Goal: Information Seeking & Learning: Learn about a topic

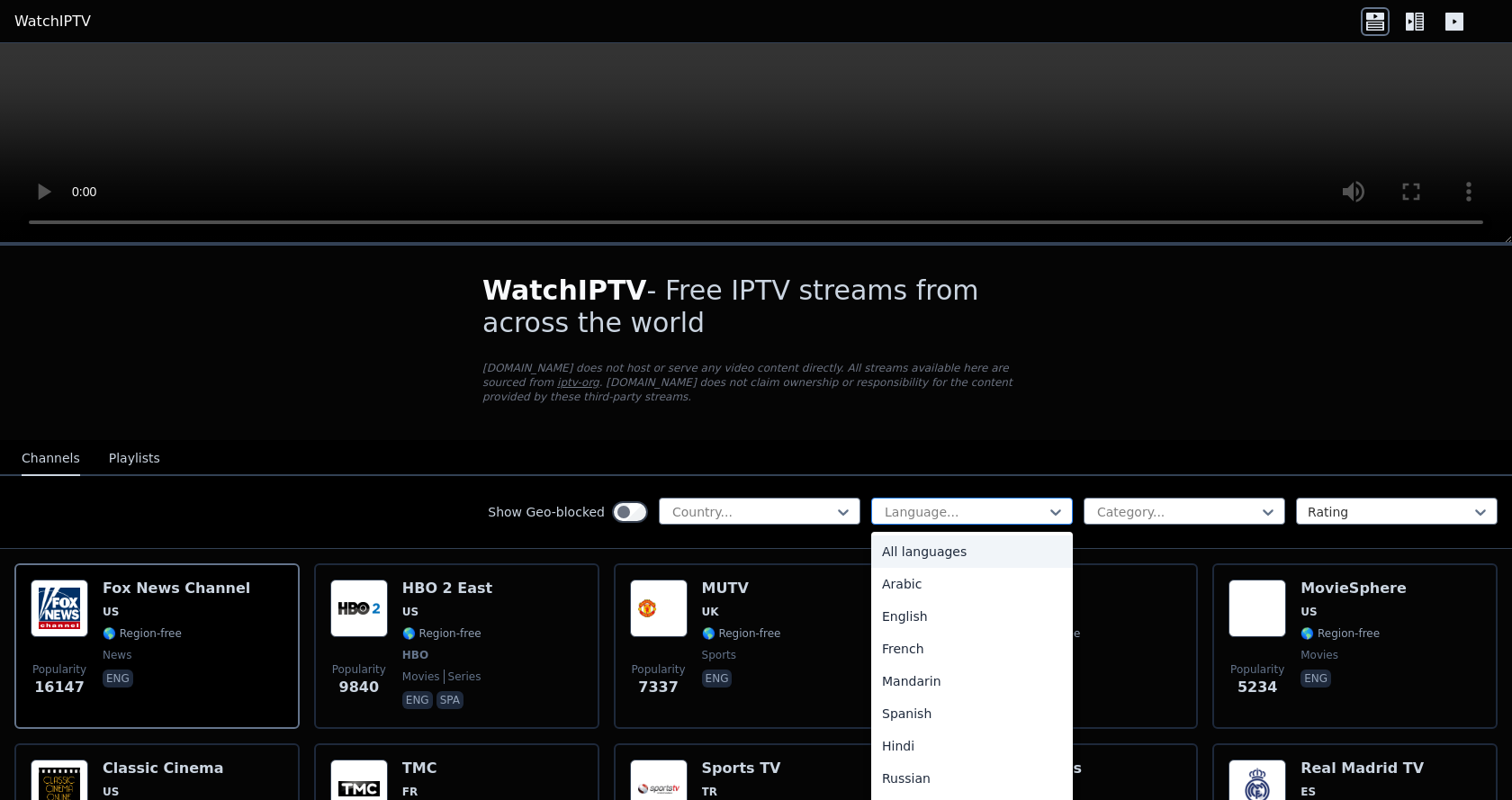
click at [986, 503] on div at bounding box center [965, 512] width 164 height 18
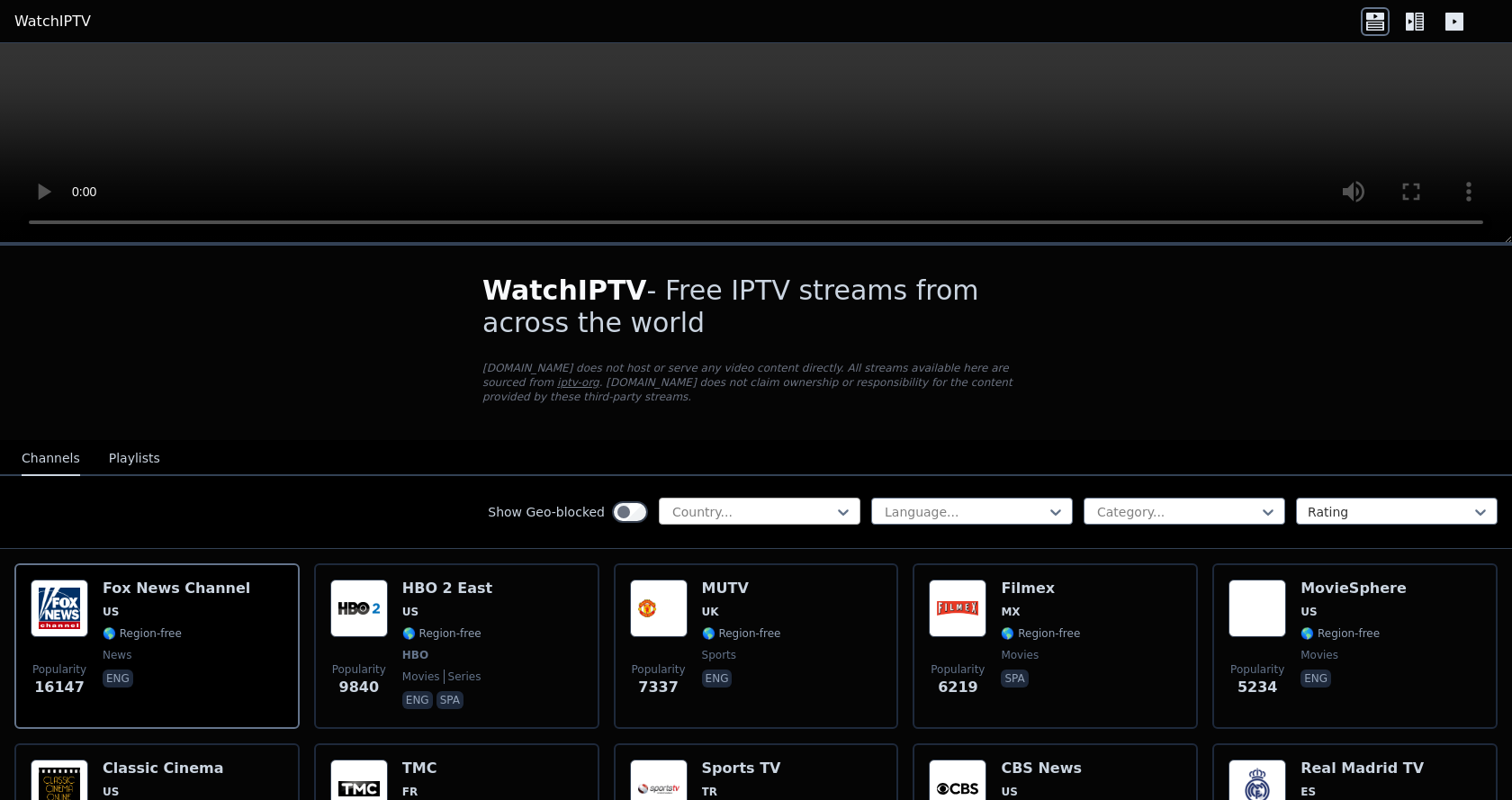
click at [728, 503] on div at bounding box center [753, 512] width 164 height 18
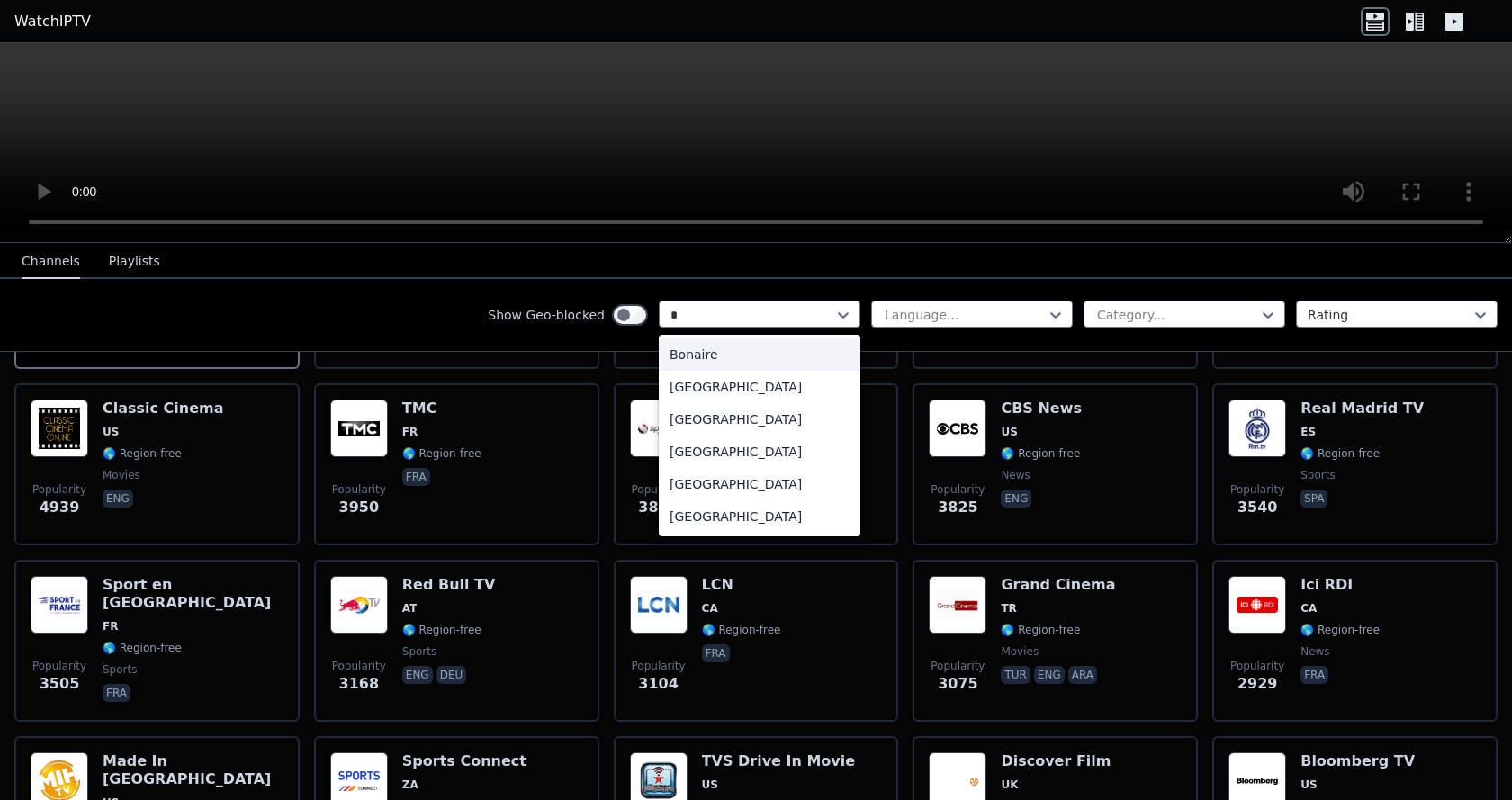
type input "**"
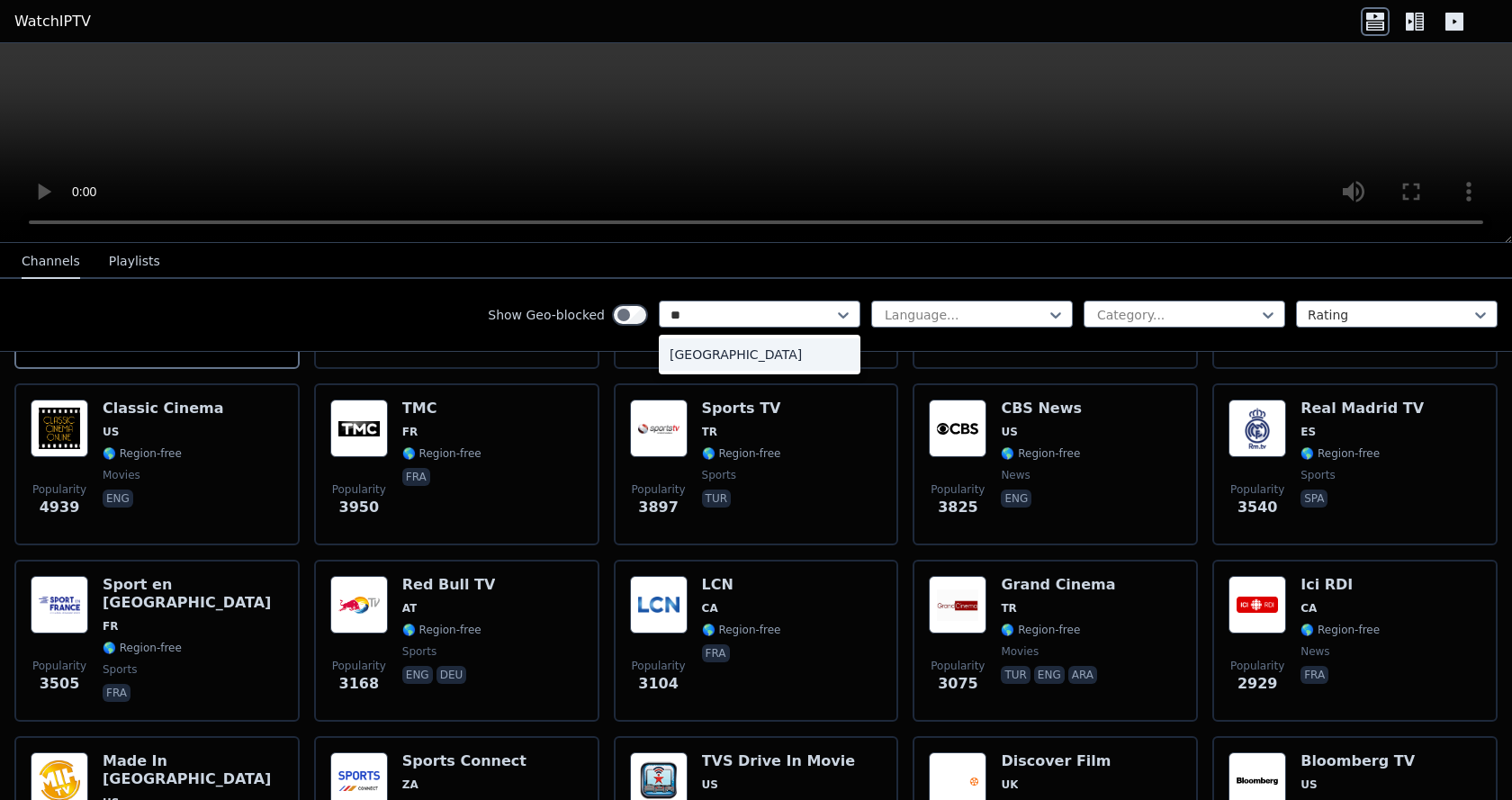
click at [720, 363] on div "[GEOGRAPHIC_DATA]" at bounding box center [759, 355] width 202 height 32
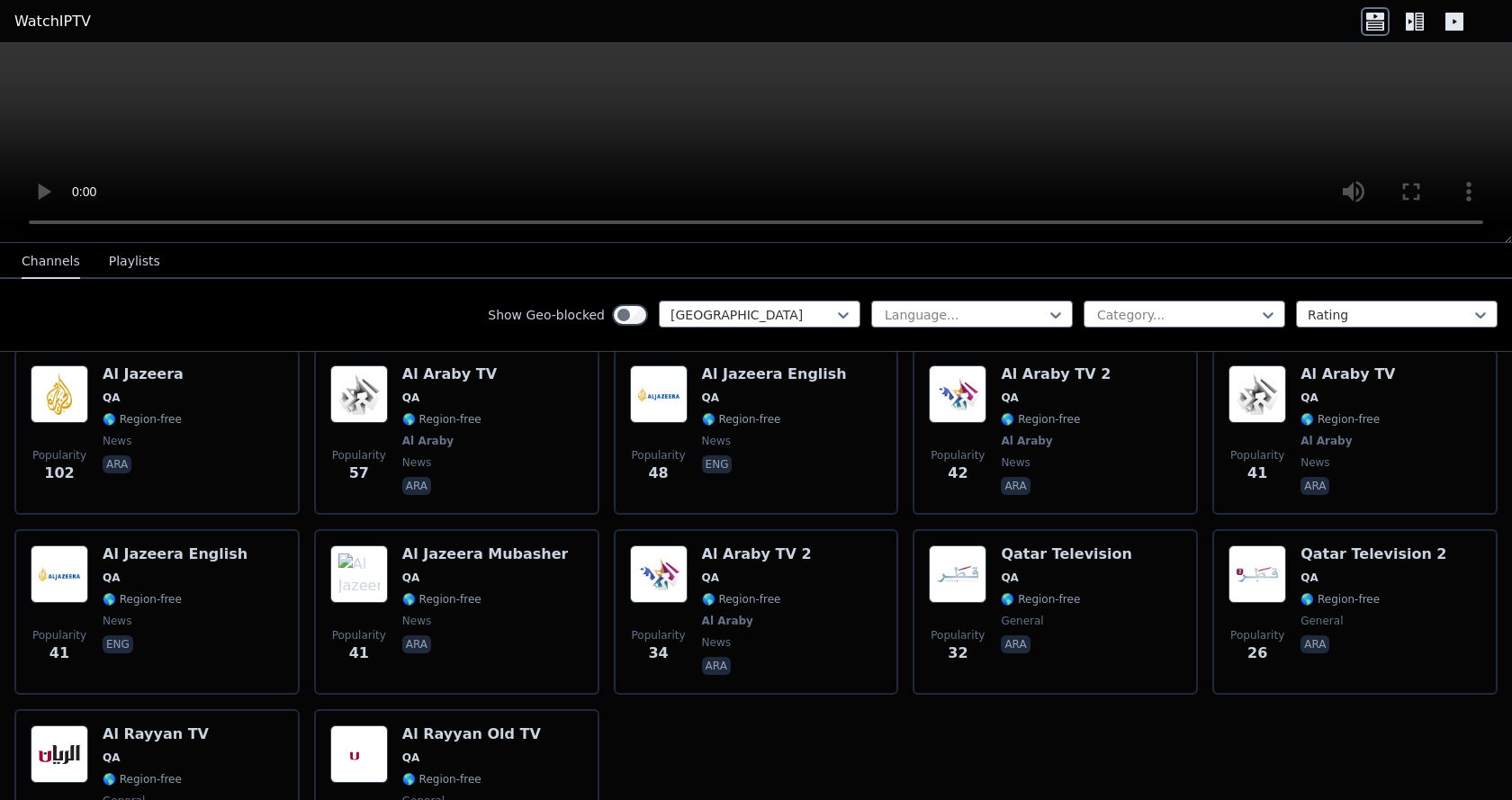
scroll to position [522, 0]
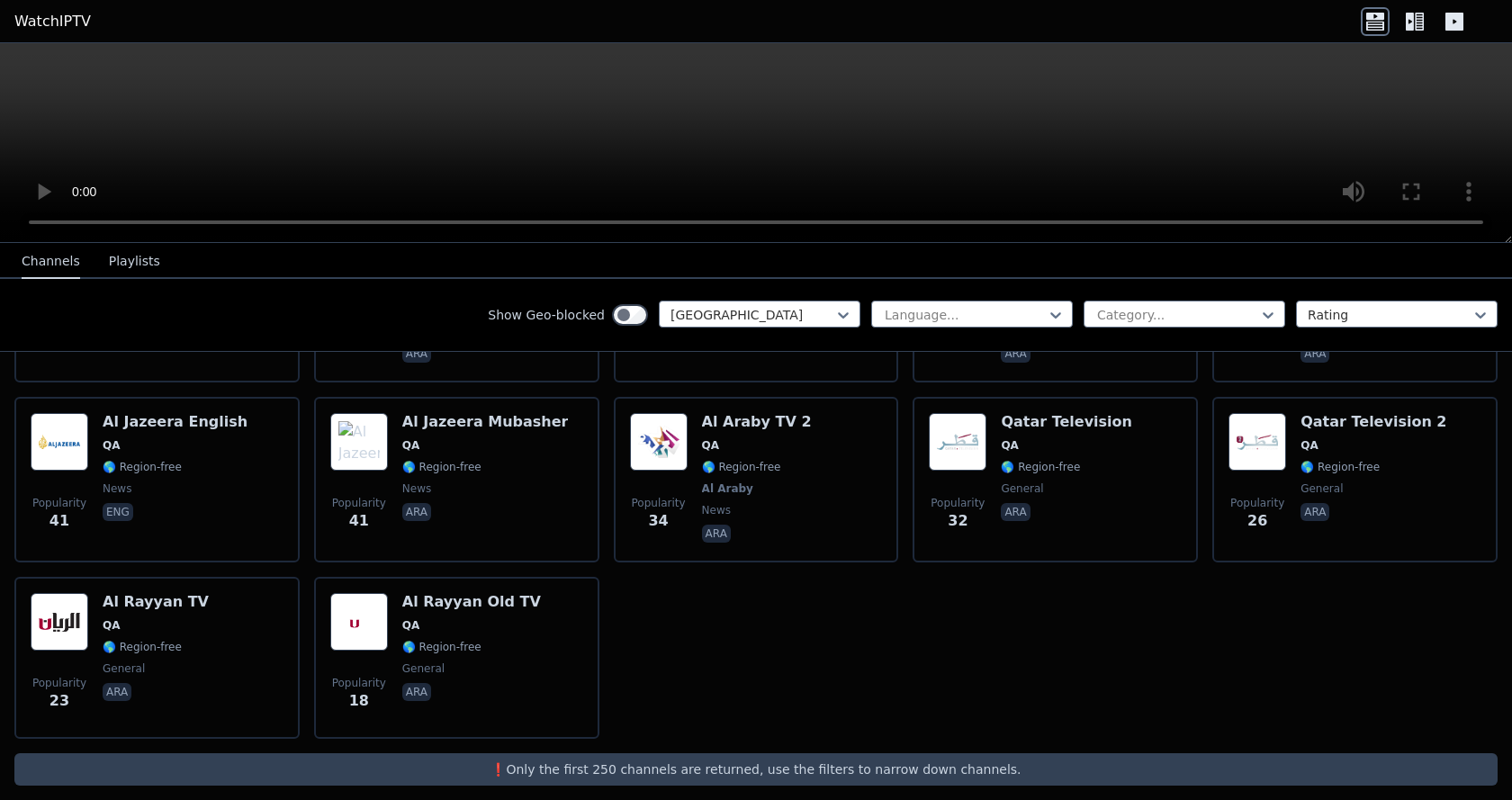
click at [970, 292] on div "Show Geo-blocked option [GEOGRAPHIC_DATA], selected. Qatar Language... Category…" at bounding box center [756, 315] width 1512 height 73
click at [1215, 311] on div at bounding box center [1177, 315] width 164 height 18
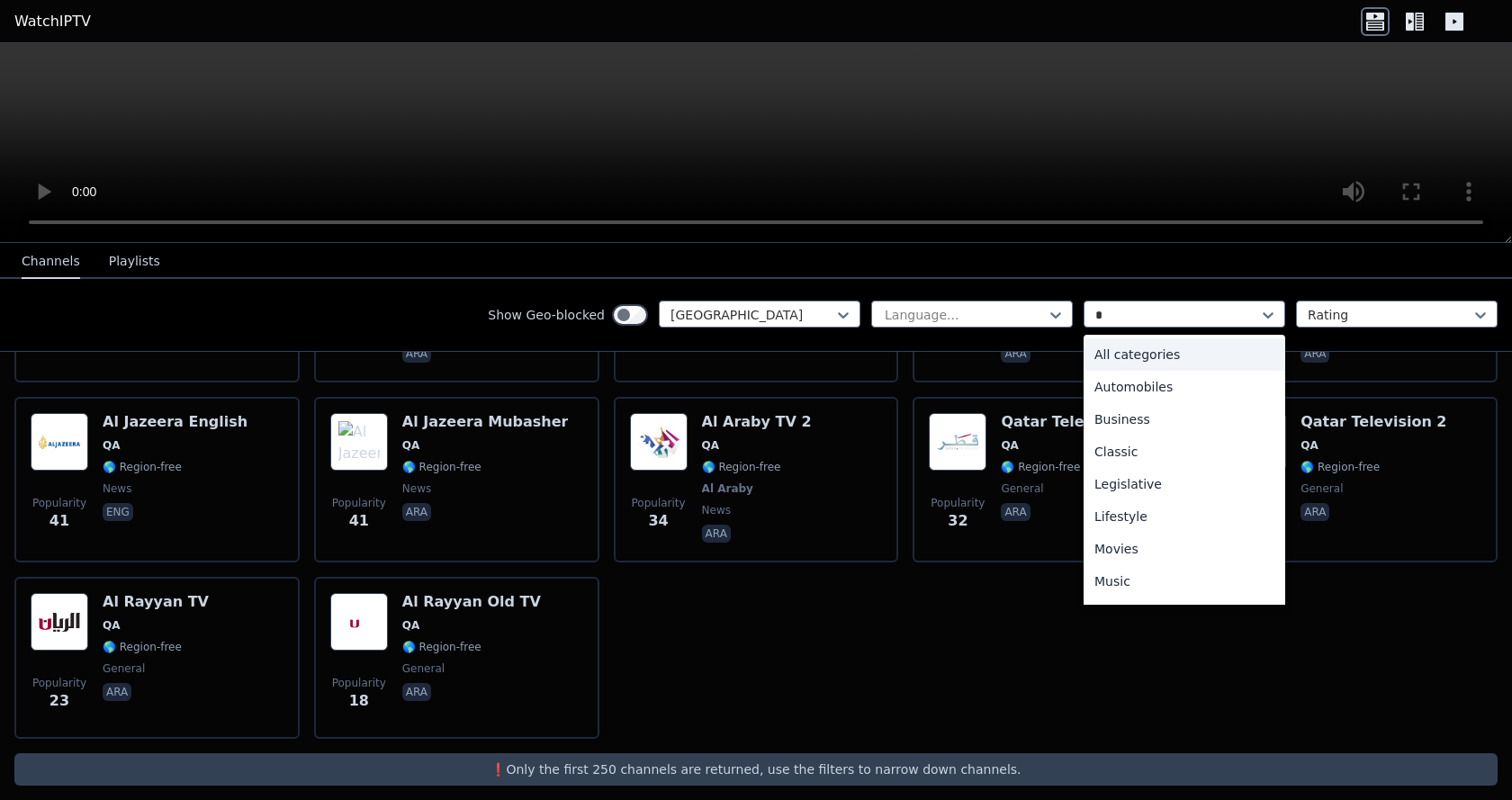
type input "**"
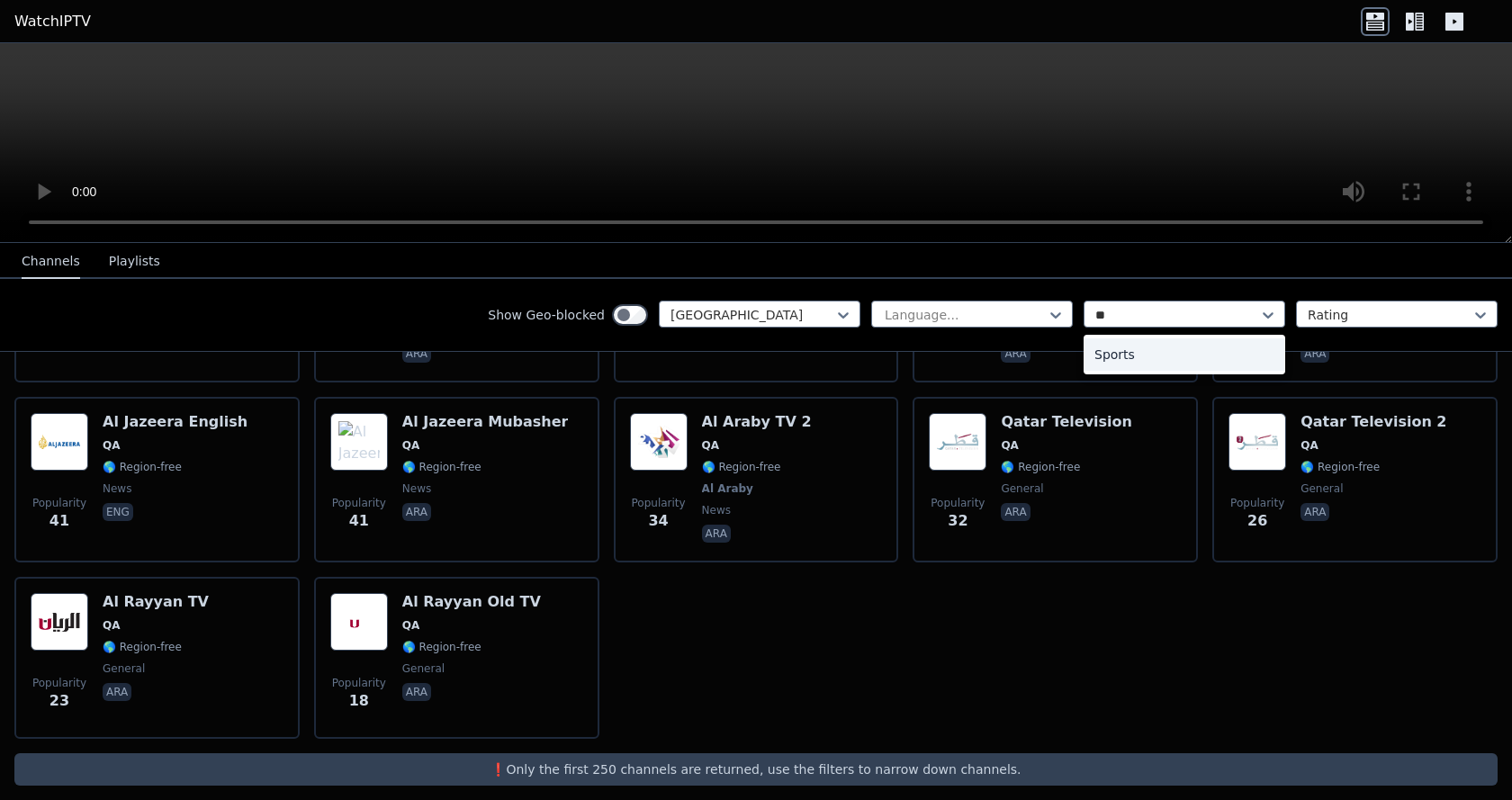
click at [1147, 351] on div "Sports" at bounding box center [1185, 355] width 202 height 32
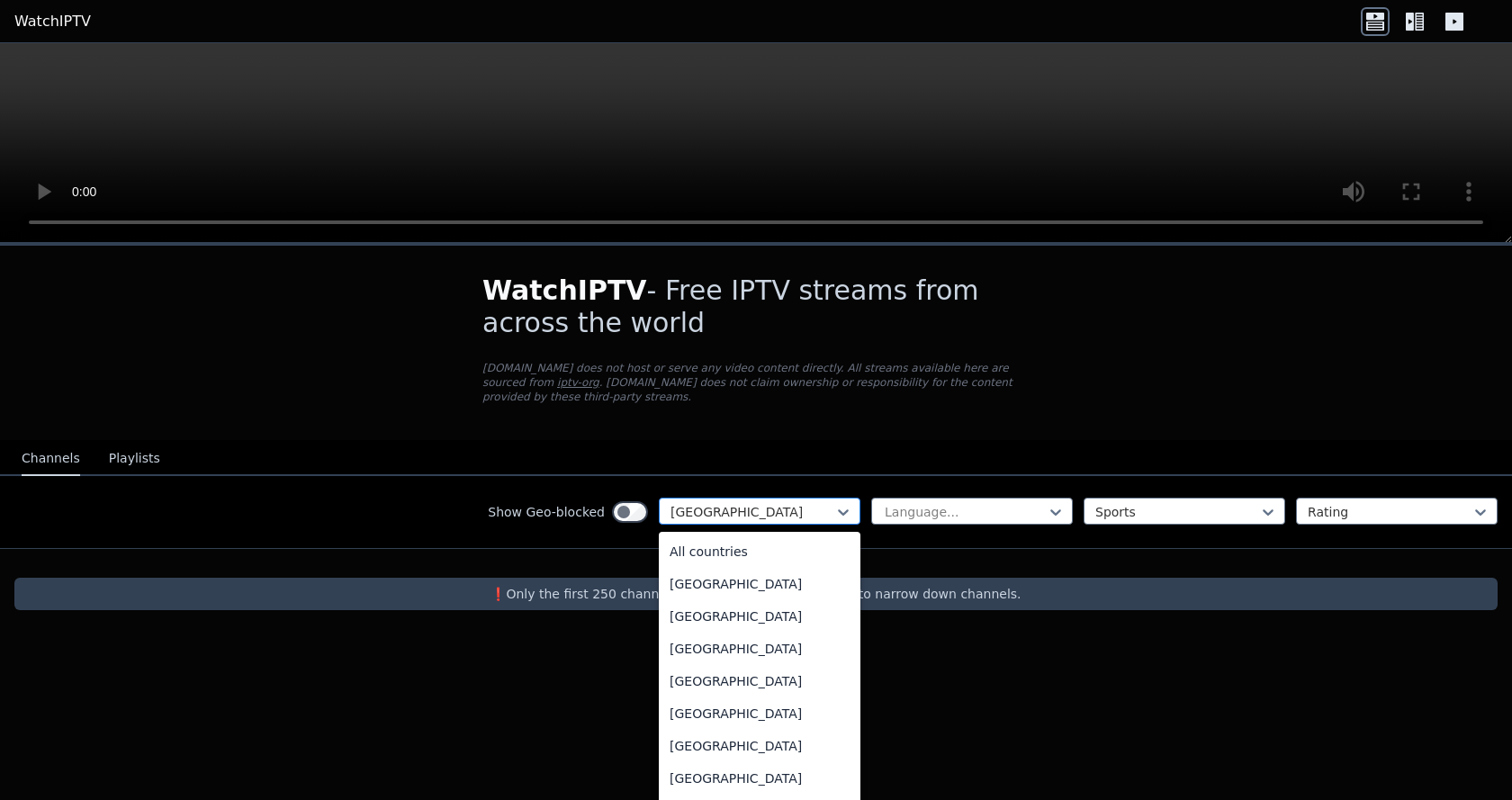
click at [693, 498] on div "[GEOGRAPHIC_DATA]" at bounding box center [759, 511] width 202 height 27
click at [729, 536] on div "All countries" at bounding box center [759, 552] width 202 height 32
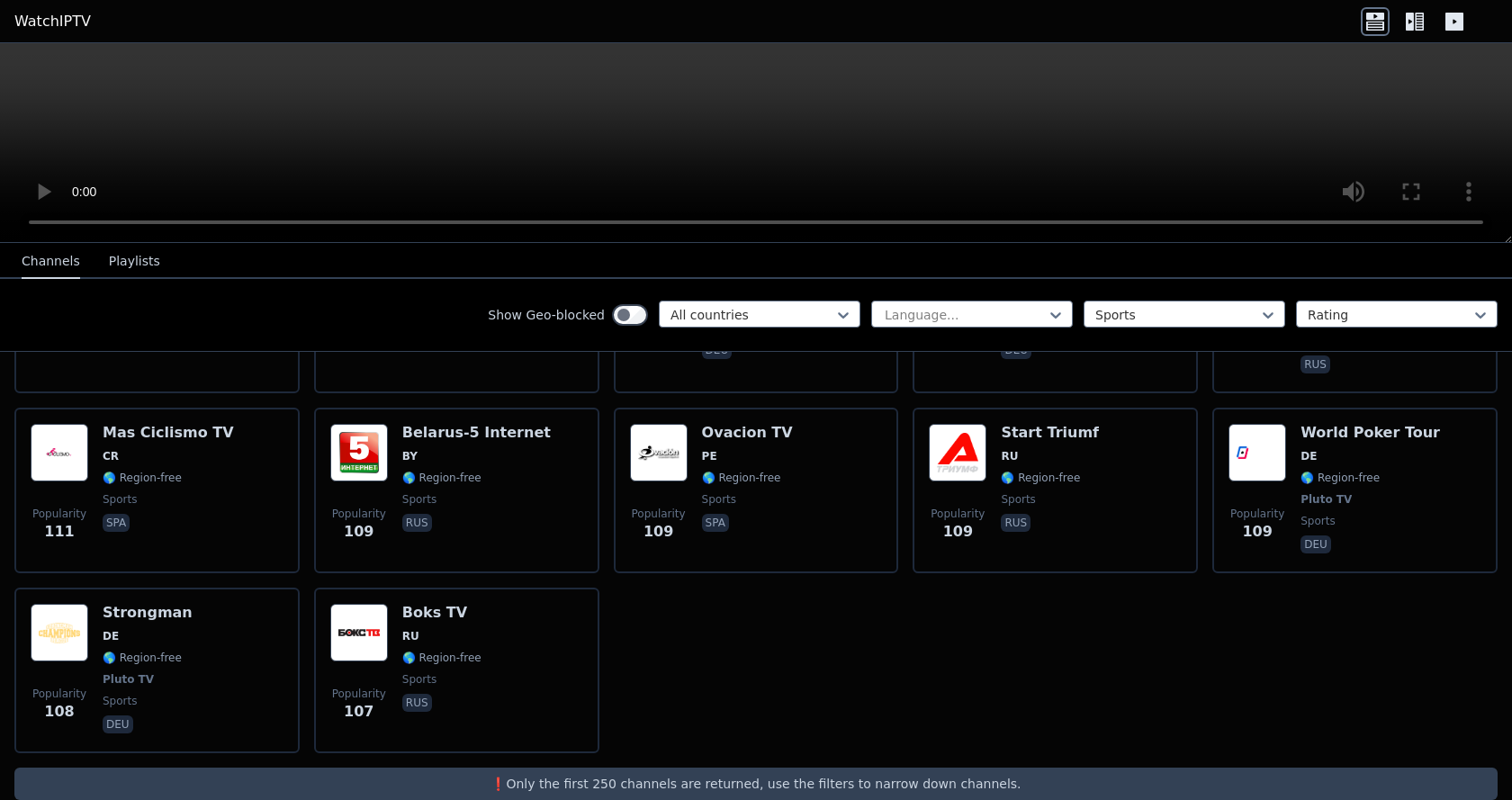
scroll to position [3459, 0]
